Goal: Navigation & Orientation: Find specific page/section

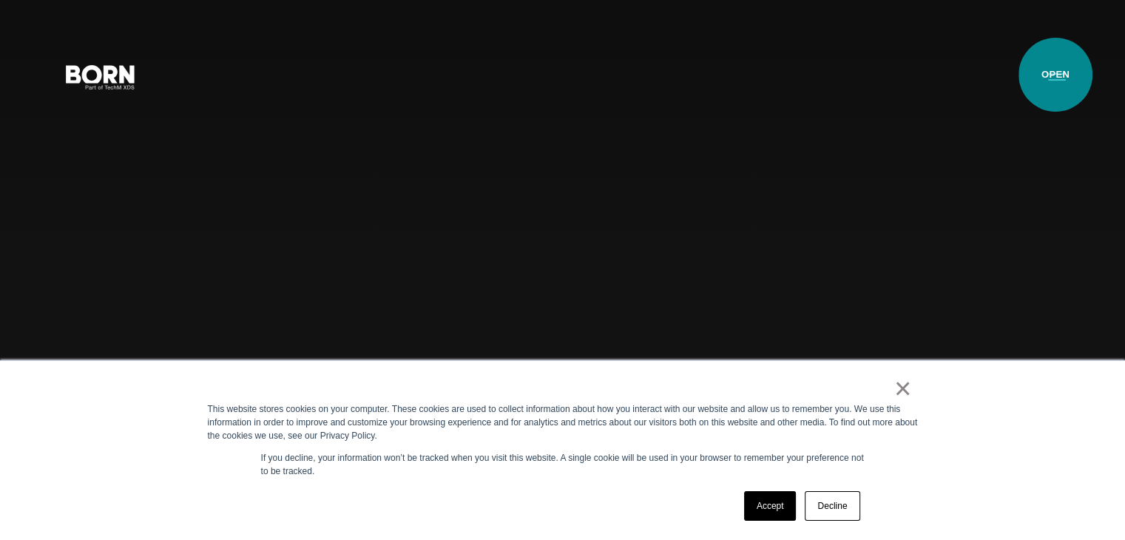
click at [1056, 75] on button "Primary Menu" at bounding box center [1058, 76] width 36 height 31
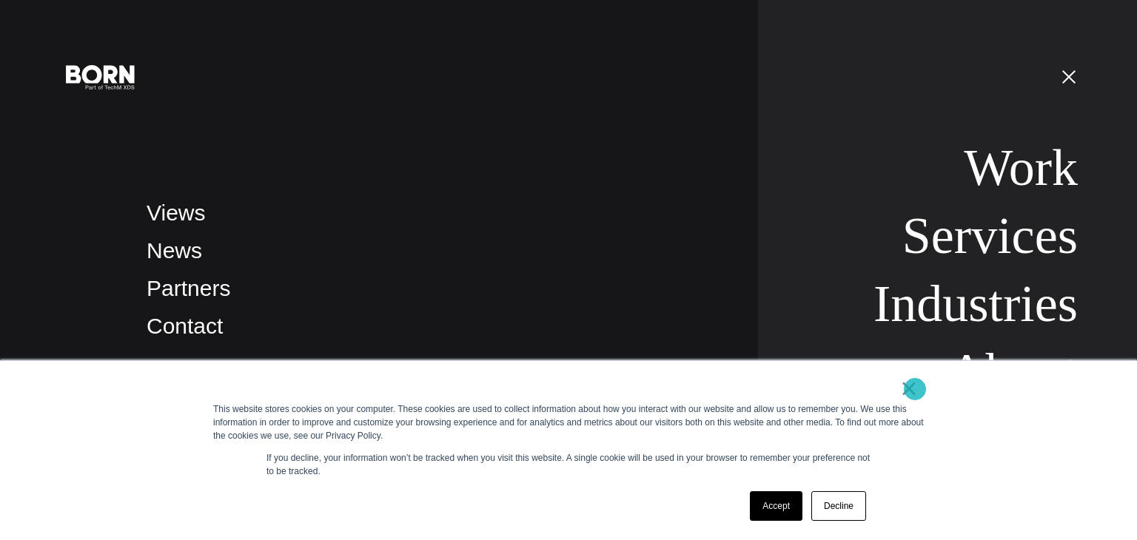
click at [915, 389] on link "×" at bounding box center [909, 388] width 18 height 13
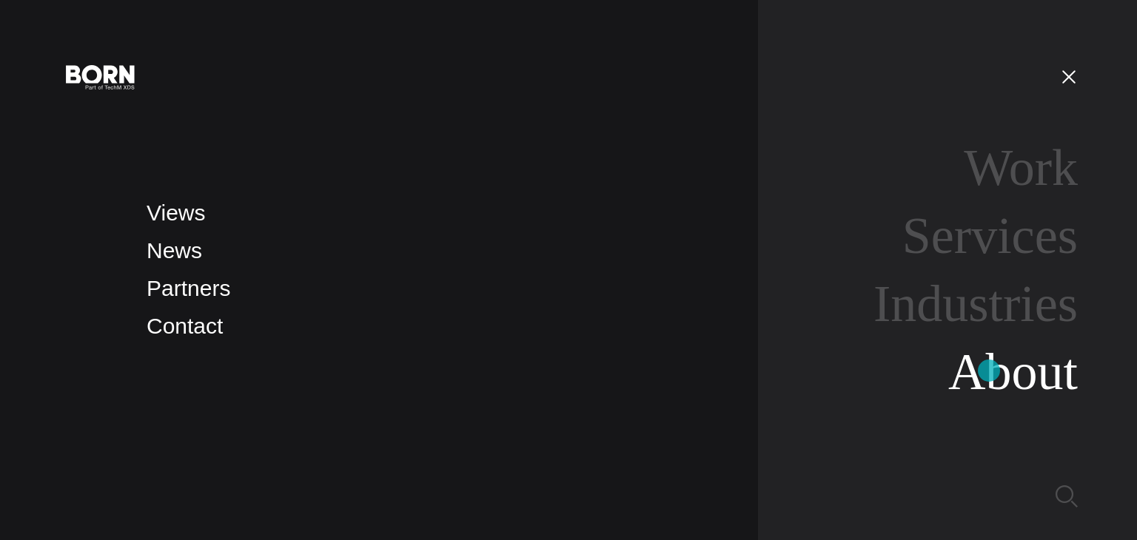
click at [989, 371] on link "About" at bounding box center [1012, 371] width 129 height 57
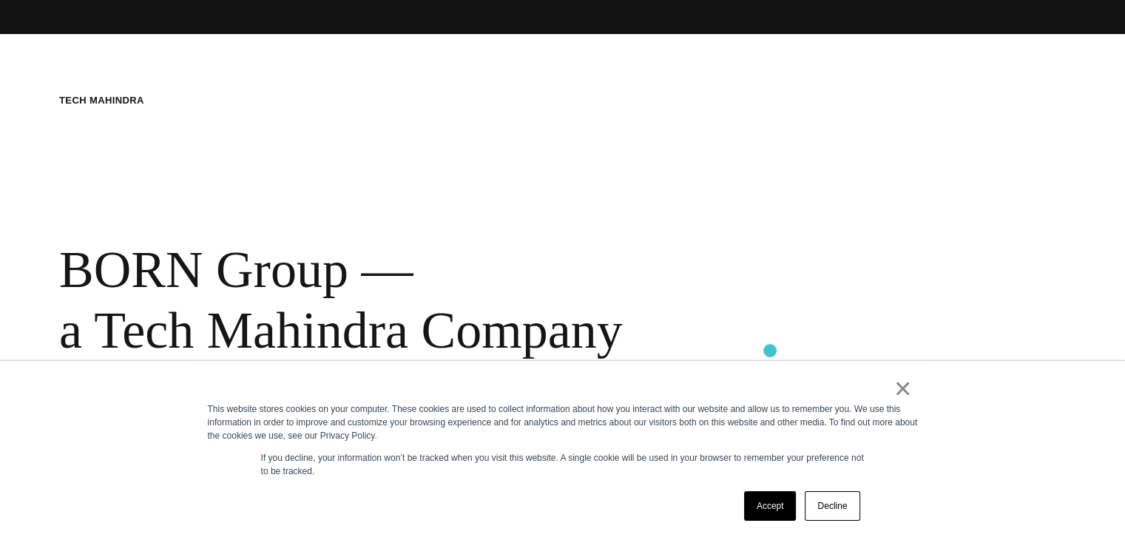
scroll to position [508, 0]
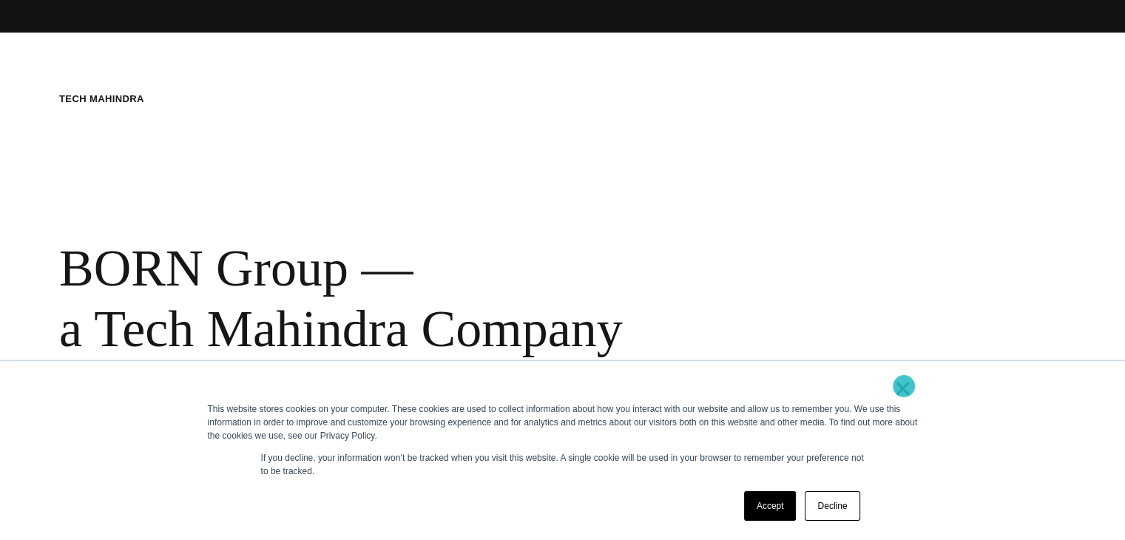
click at [904, 386] on link "×" at bounding box center [904, 388] width 18 height 13
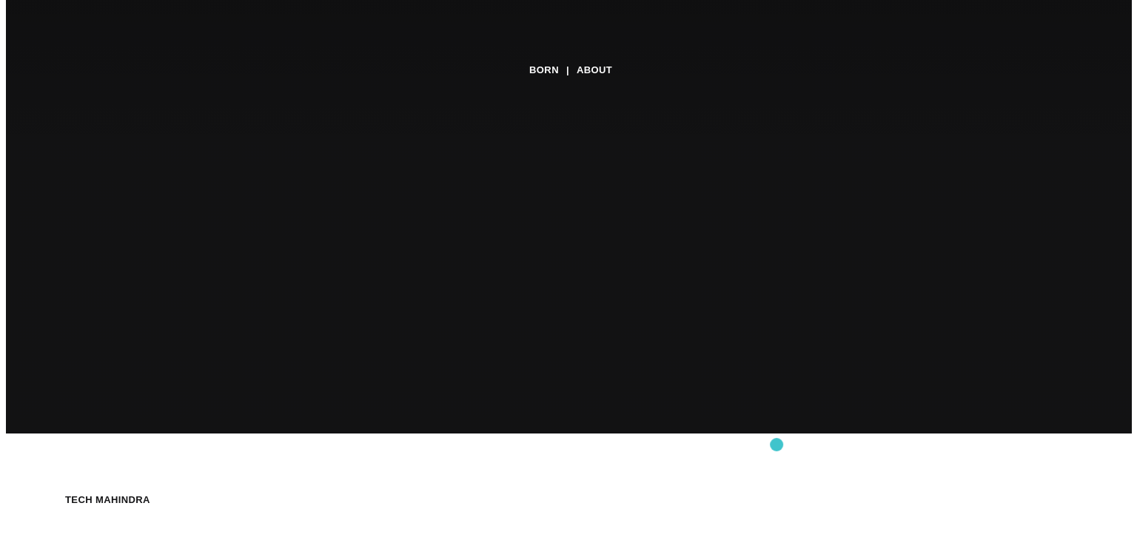
scroll to position [58, 0]
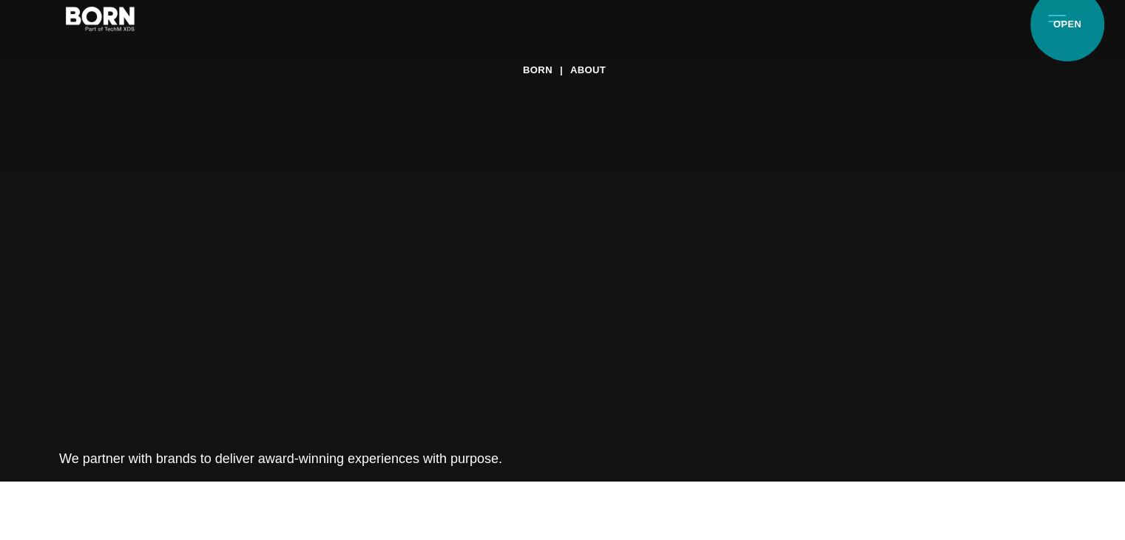
click at [1068, 24] on button "Primary Menu" at bounding box center [1058, 17] width 36 height 31
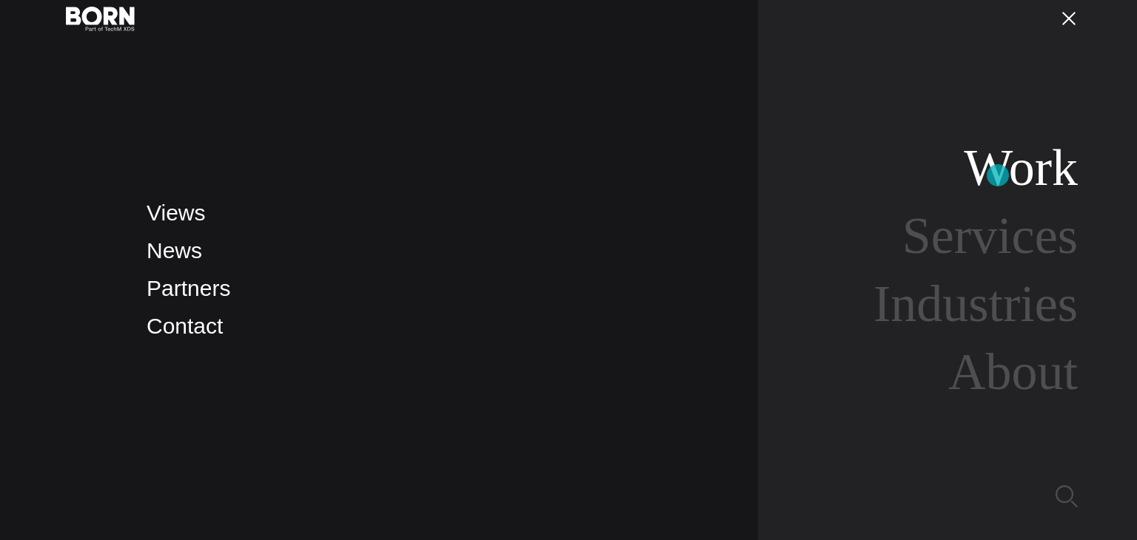
click at [997, 175] on link "Work" at bounding box center [1020, 167] width 114 height 57
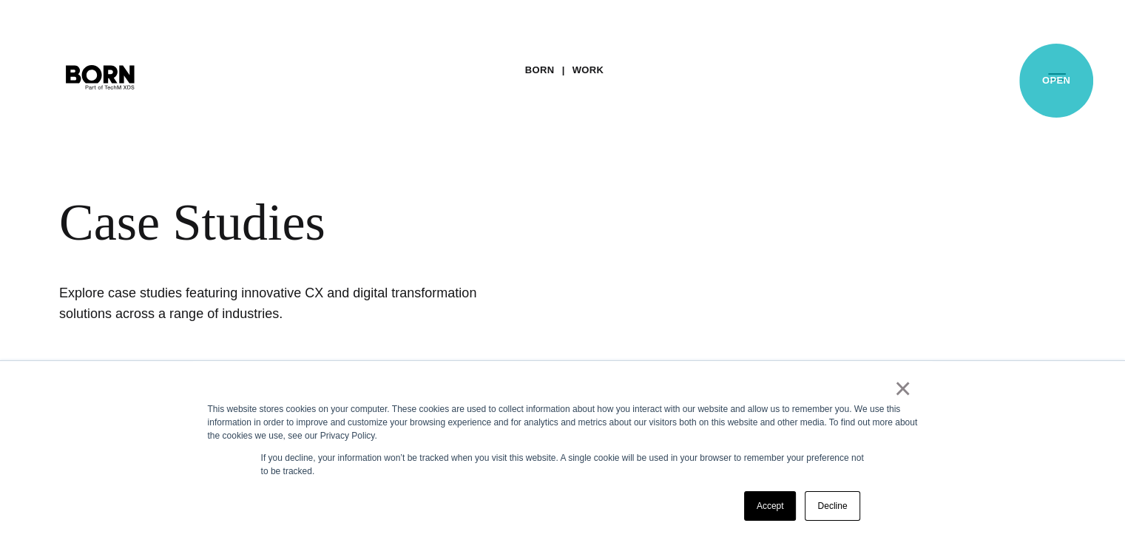
click at [1057, 81] on button "Primary Menu" at bounding box center [1058, 76] width 36 height 31
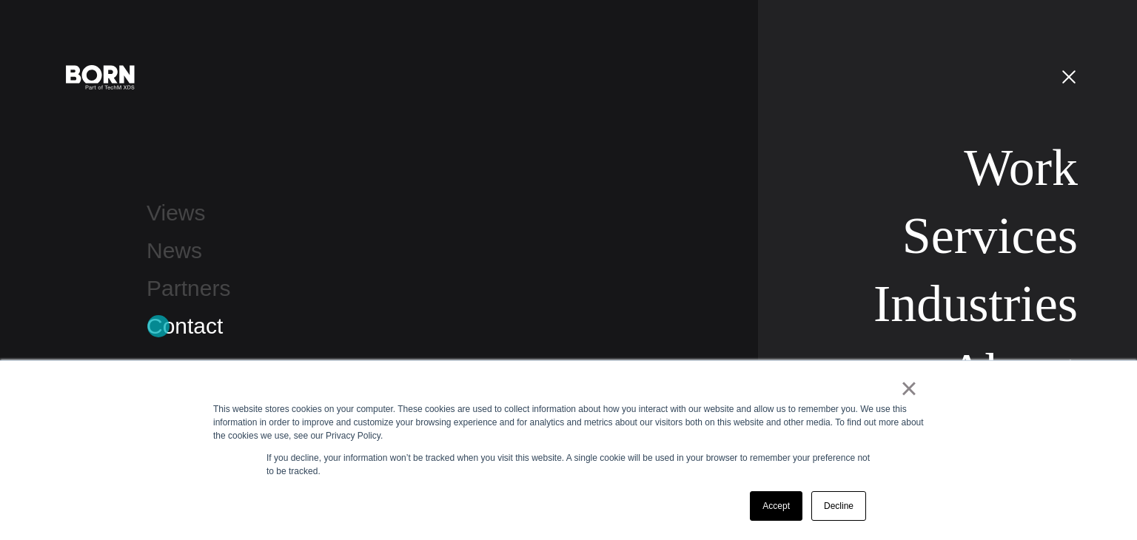
click at [158, 326] on link "Contact" at bounding box center [185, 326] width 76 height 24
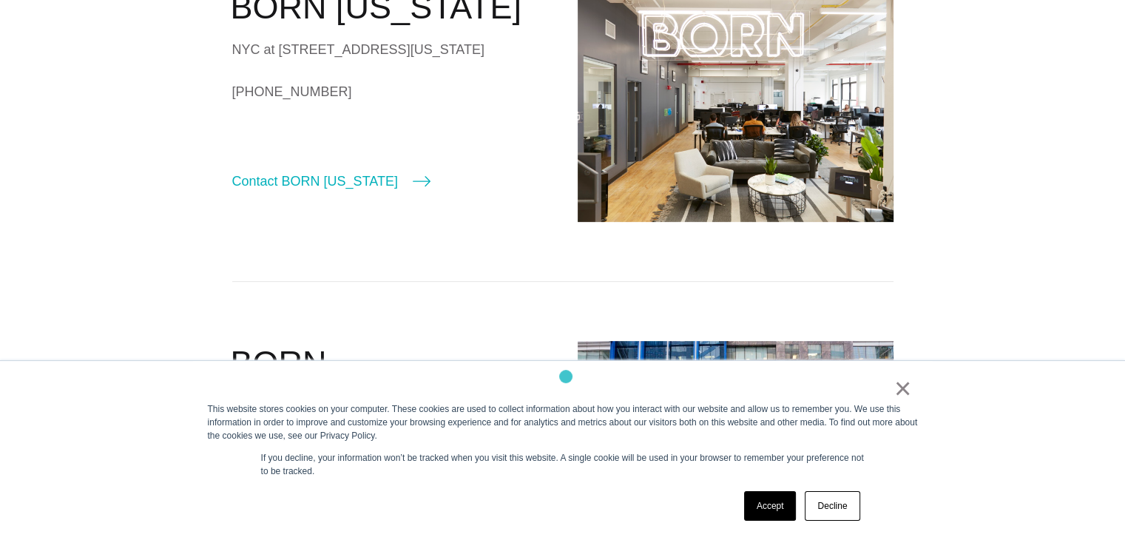
scroll to position [565, 0]
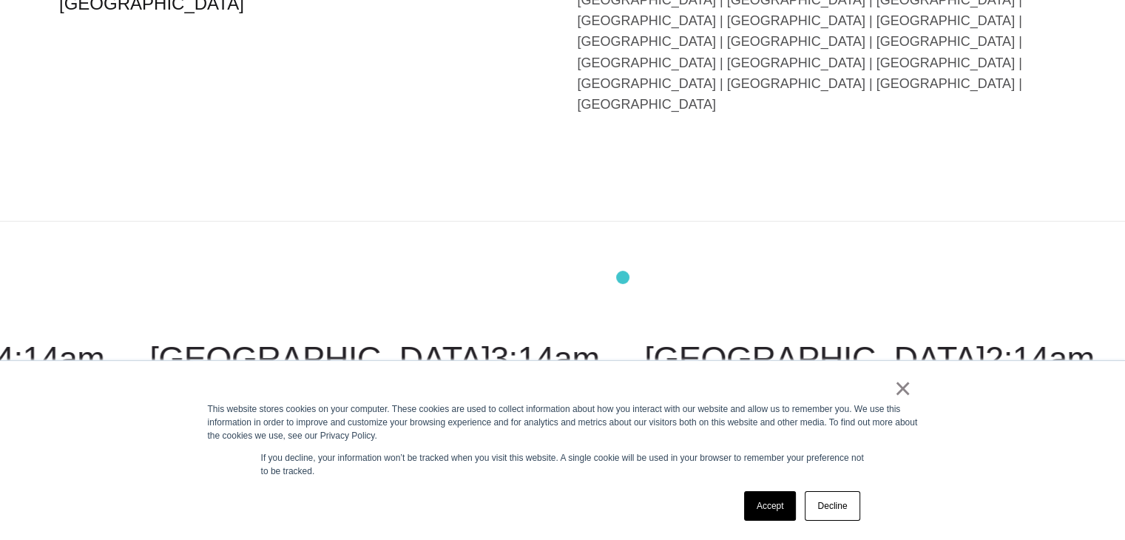
scroll to position [3726, 0]
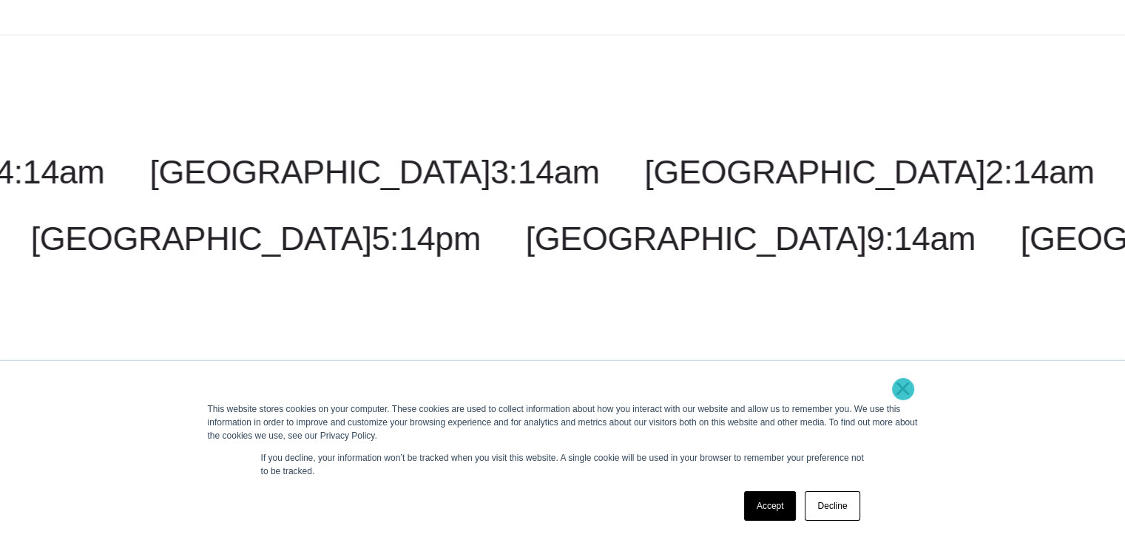
click at [903, 389] on link "×" at bounding box center [904, 388] width 18 height 13
